Goal: Check status: Check status

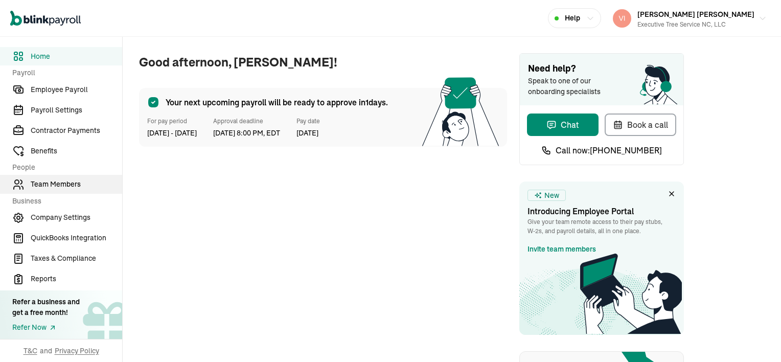
click at [55, 181] on span "Team Members" at bounding box center [76, 184] width 91 height 11
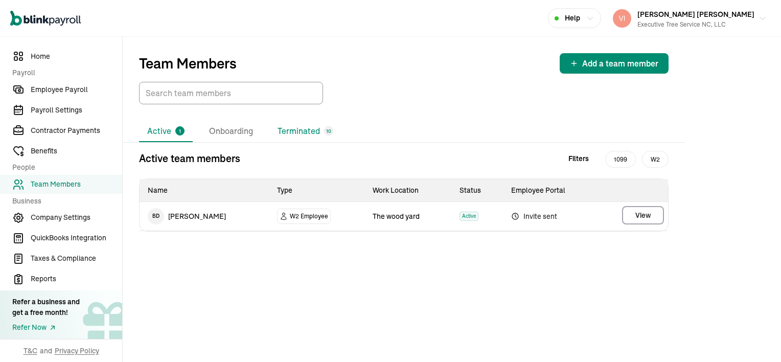
click at [315, 131] on li "Terminated 10" at bounding box center [305, 131] width 72 height 21
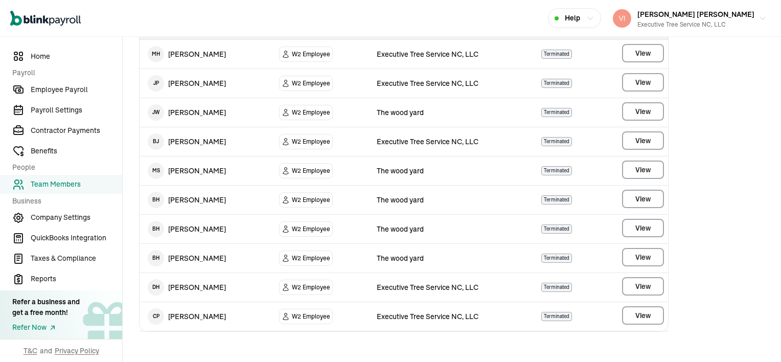
scroll to position [163, 0]
click at [638, 195] on span "View" at bounding box center [642, 198] width 15 height 10
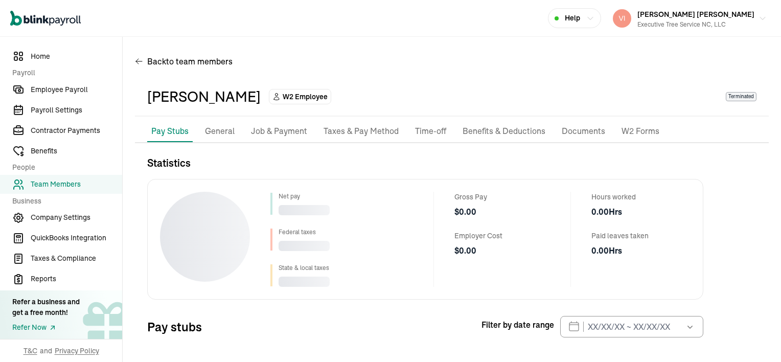
scroll to position [46, 0]
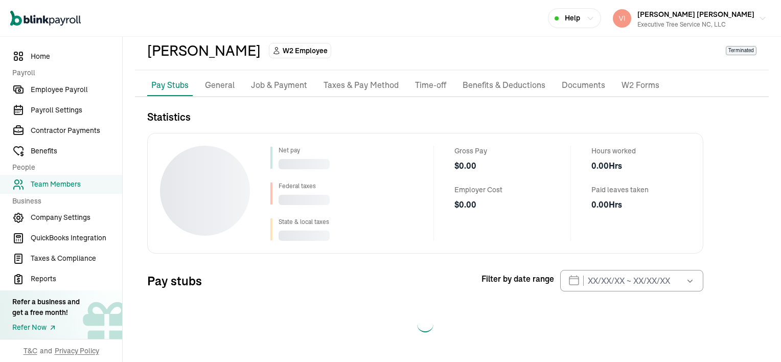
select select "2025"
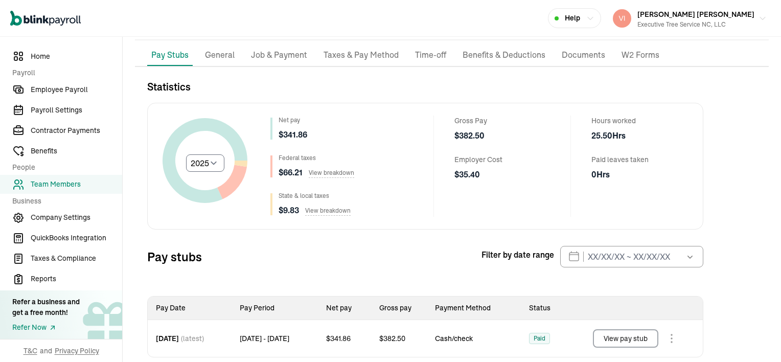
scroll to position [93, 0]
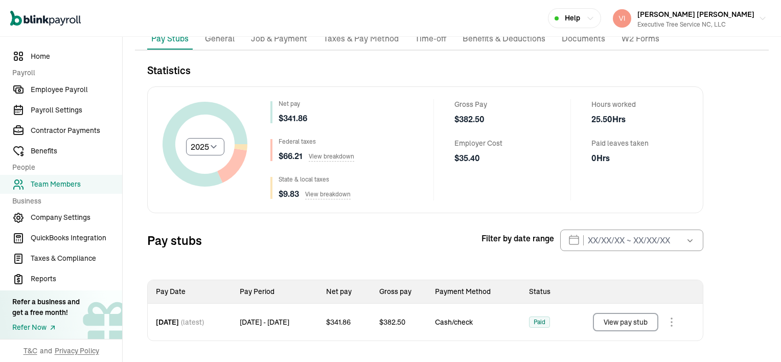
click at [648, 318] on button "View pay stub" at bounding box center [625, 322] width 65 height 18
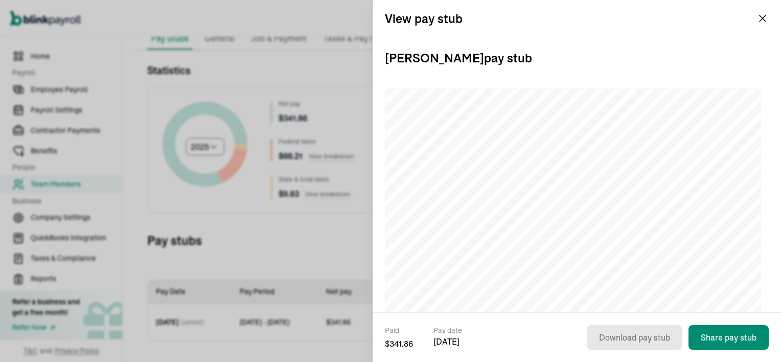
scroll to position [51, 0]
